Goal: Transaction & Acquisition: Subscribe to service/newsletter

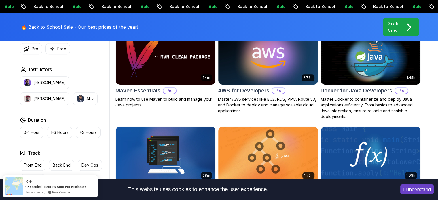
scroll to position [368, 0]
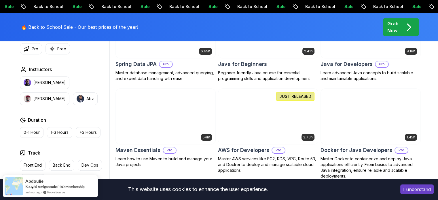
scroll to position [306, 0]
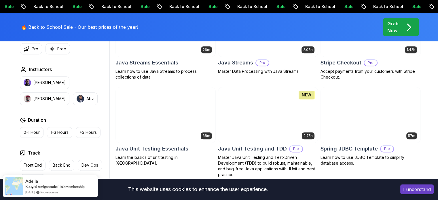
scroll to position [661, 0]
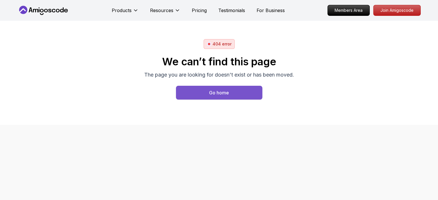
click at [215, 89] on div "Go home" at bounding box center [219, 92] width 20 height 7
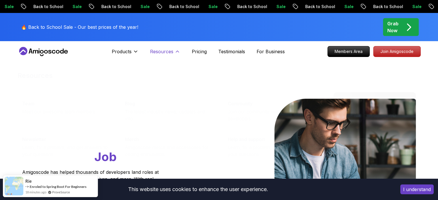
click at [162, 54] on p "Resources" at bounding box center [161, 51] width 23 height 7
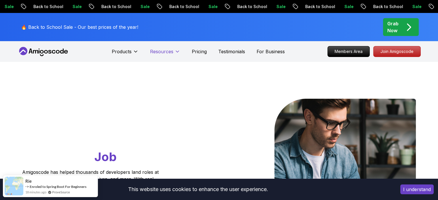
click at [162, 54] on p "Resources" at bounding box center [161, 51] width 23 height 7
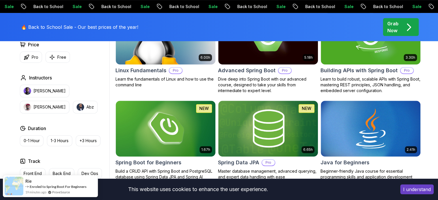
scroll to position [214, 0]
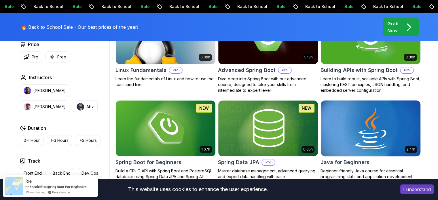
click at [364, 140] on img at bounding box center [370, 128] width 104 height 58
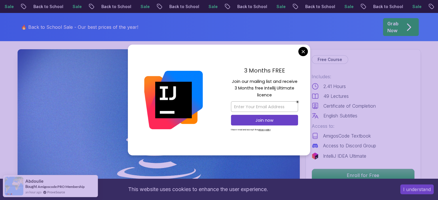
scroll to position [26, 0]
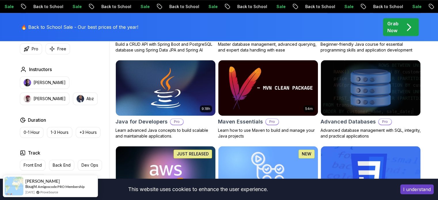
scroll to position [341, 0]
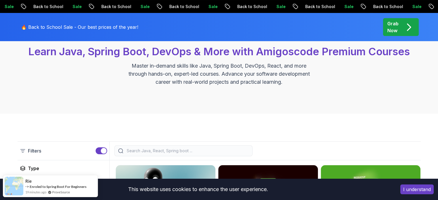
scroll to position [71, 0]
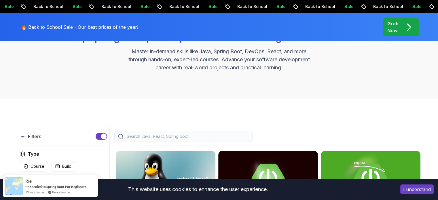
click at [399, 23] on div "Grab Now" at bounding box center [400, 27] width 27 height 14
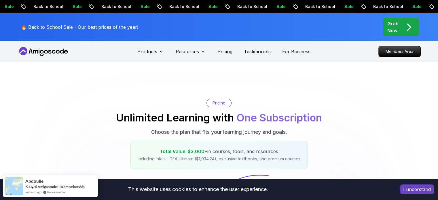
click at [394, 28] on p "Grab Now" at bounding box center [392, 27] width 11 height 14
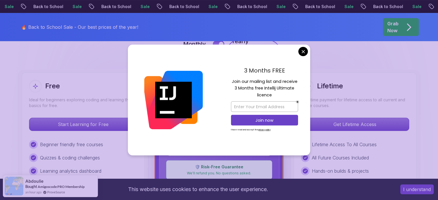
scroll to position [144, 0]
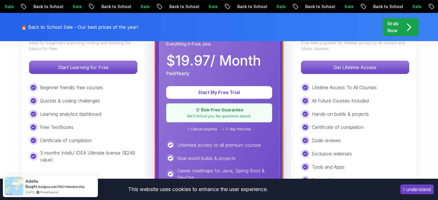
scroll to position [198, 0]
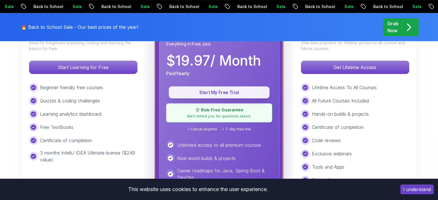
click at [227, 90] on p "Start My Free Trial" at bounding box center [218, 92] width 87 height 7
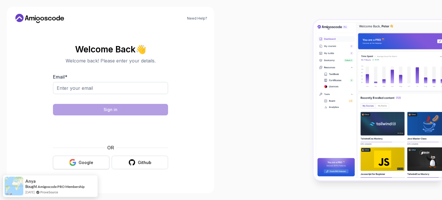
click at [80, 165] on div "Google" at bounding box center [86, 163] width 15 height 6
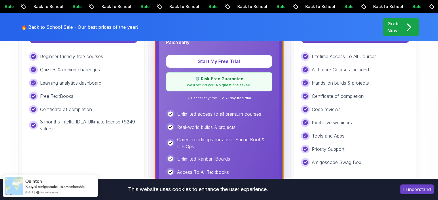
scroll to position [163, 0]
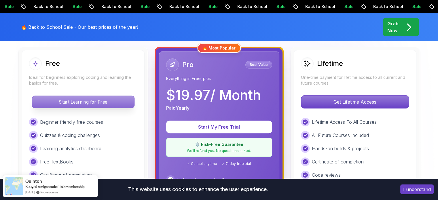
click at [106, 100] on p "Start Learning for Free" at bounding box center [83, 102] width 102 height 12
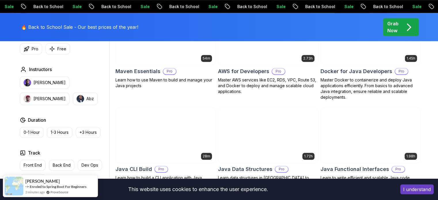
scroll to position [397, 0]
